Goal: Navigation & Orientation: Find specific page/section

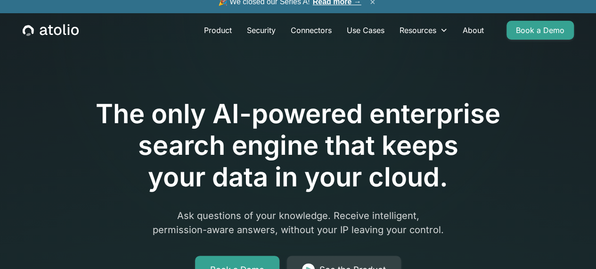
click at [379, 7] on button "×" at bounding box center [372, 2] width 11 height 10
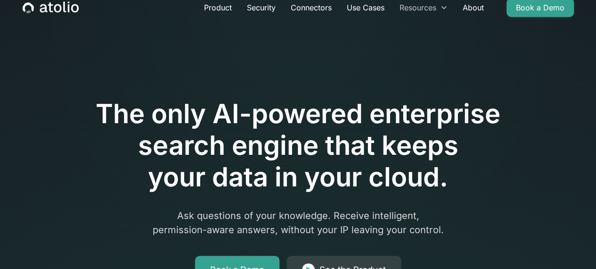
scroll to position [0, 1]
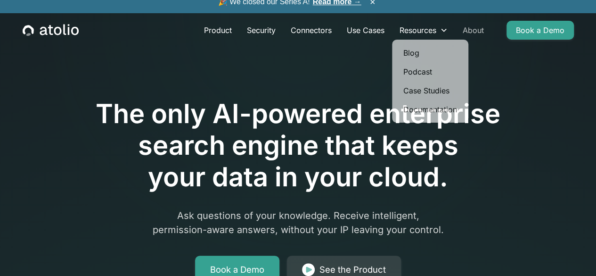
click at [472, 38] on link "About" at bounding box center [473, 30] width 36 height 19
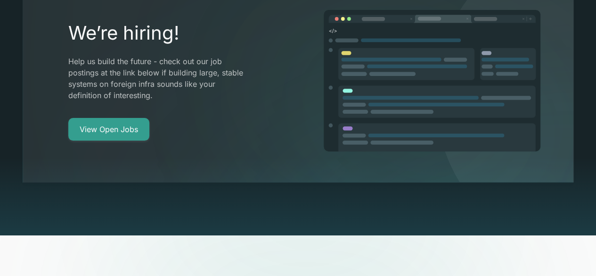
scroll to position [1774, 0]
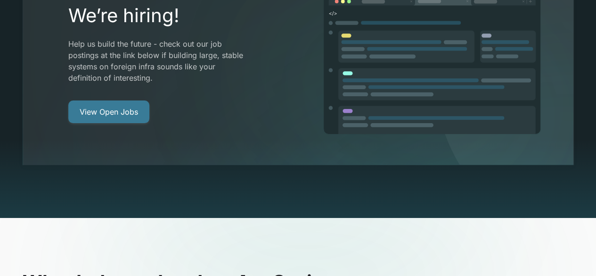
click at [126, 100] on link "View Open Jobs" at bounding box center [108, 111] width 81 height 23
